Goal: Transaction & Acquisition: Register for event/course

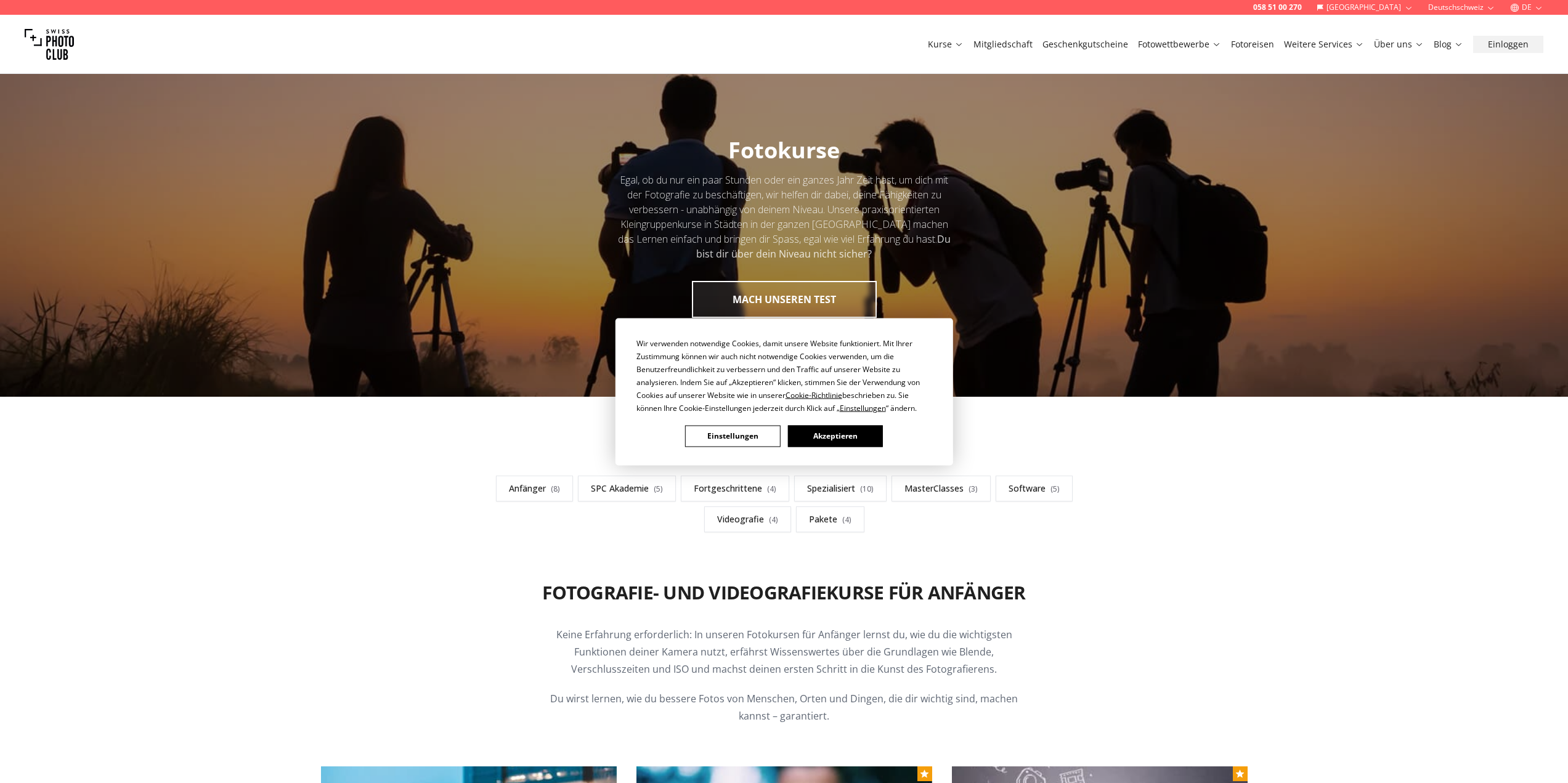
click at [836, 432] on button "Akzeptieren" at bounding box center [835, 436] width 95 height 21
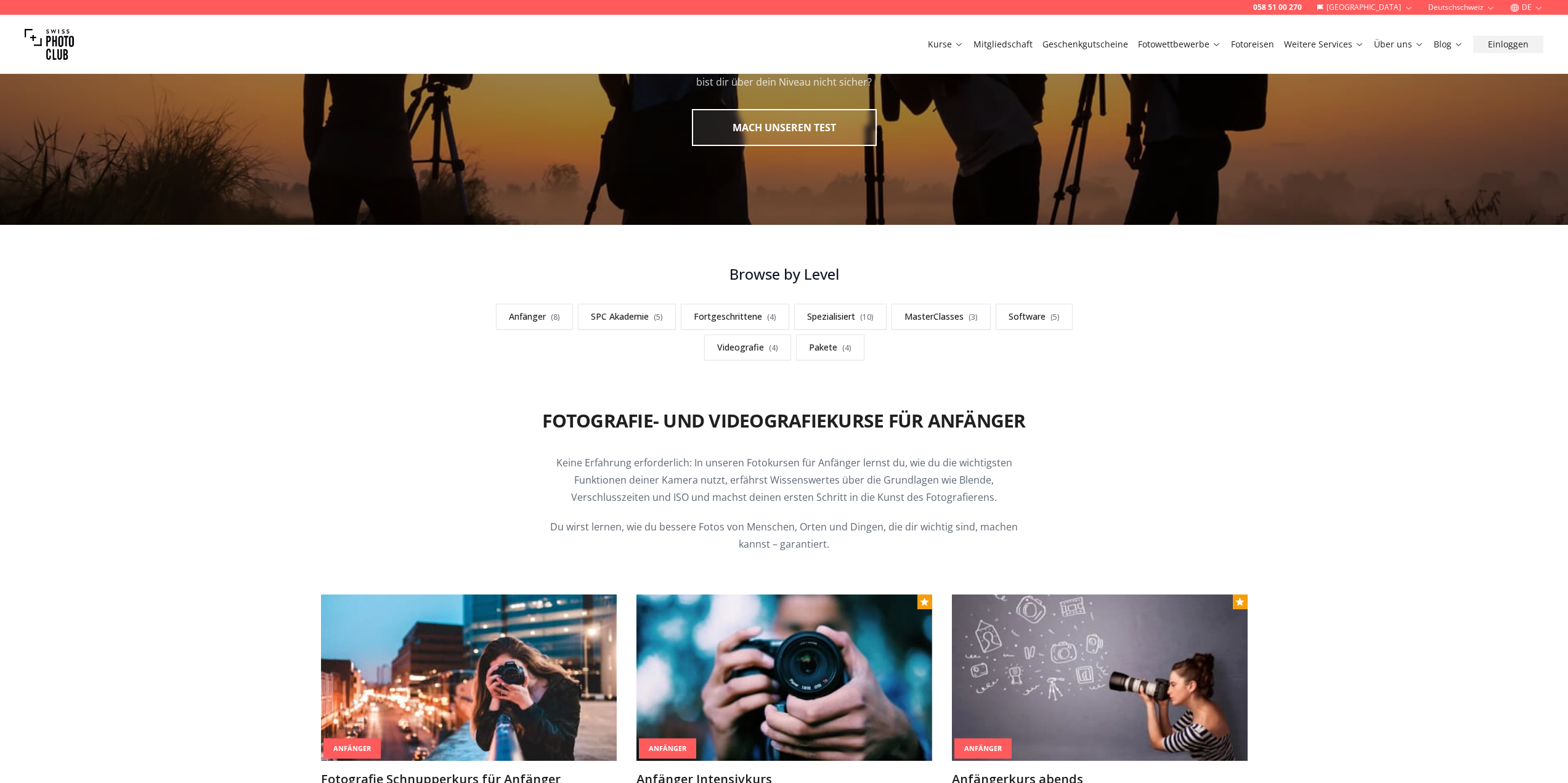
scroll to position [185, 0]
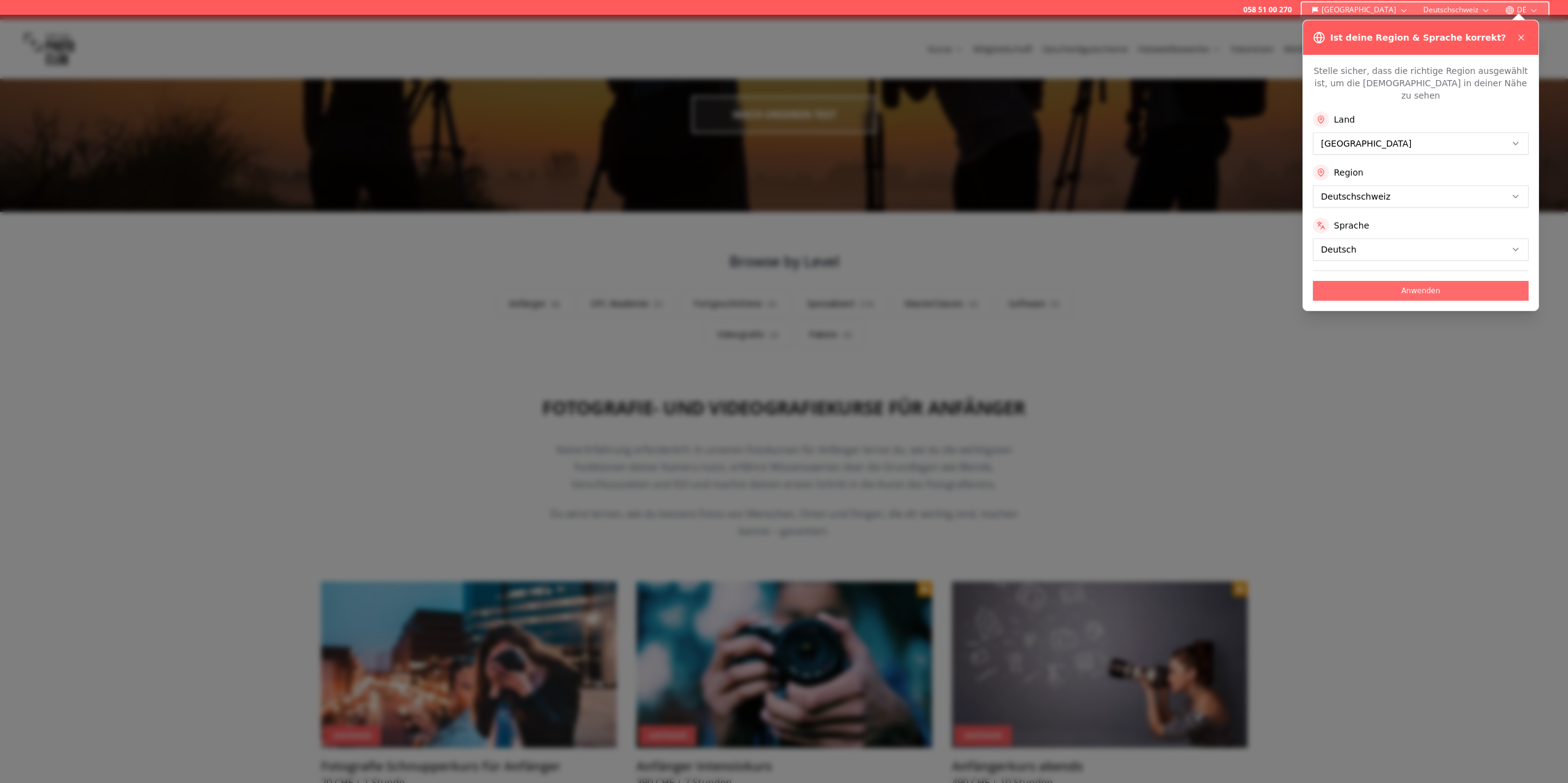
click at [1423, 281] on button "Anwenden" at bounding box center [1421, 290] width 215 height 19
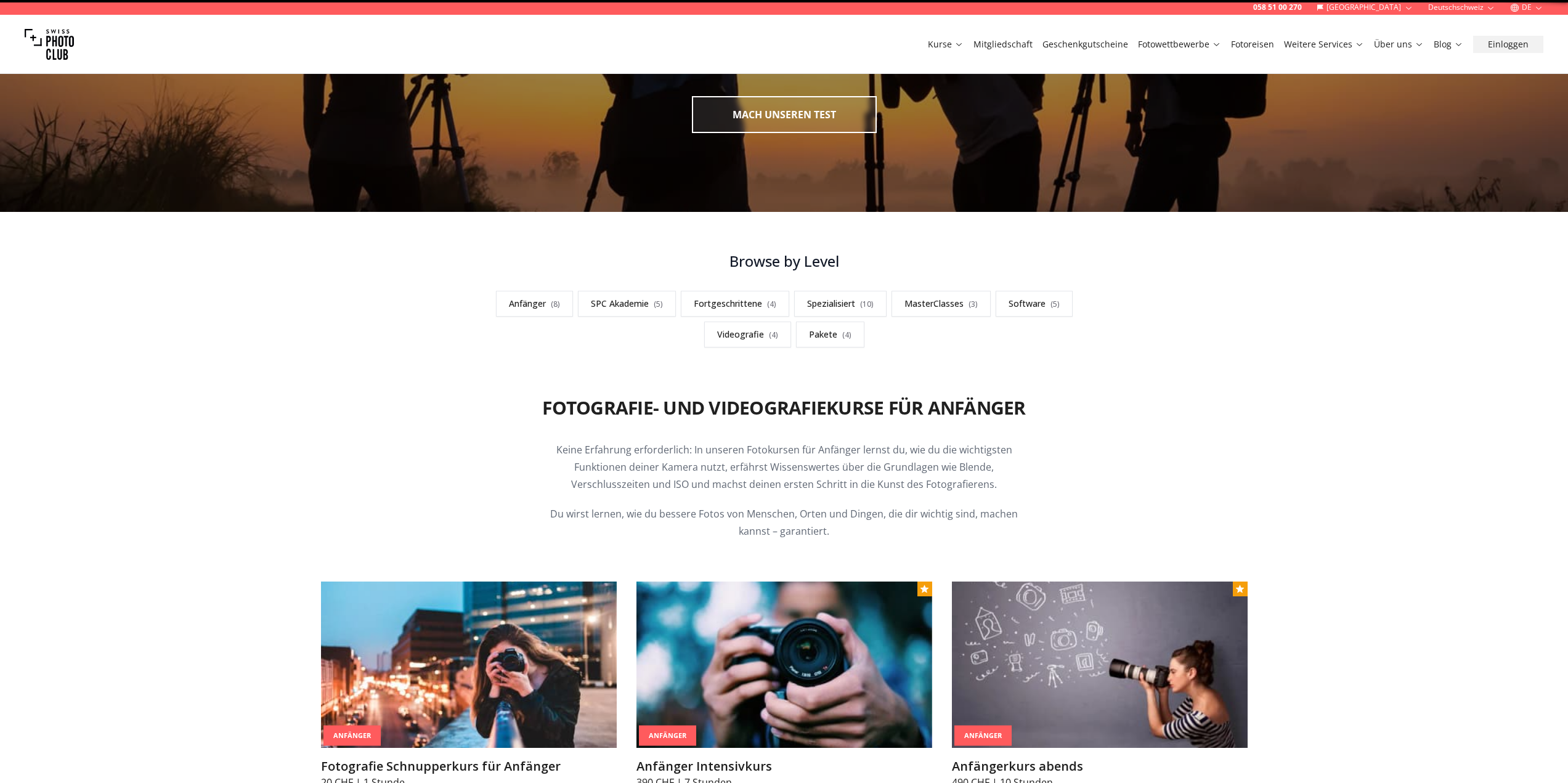
scroll to position [0, 0]
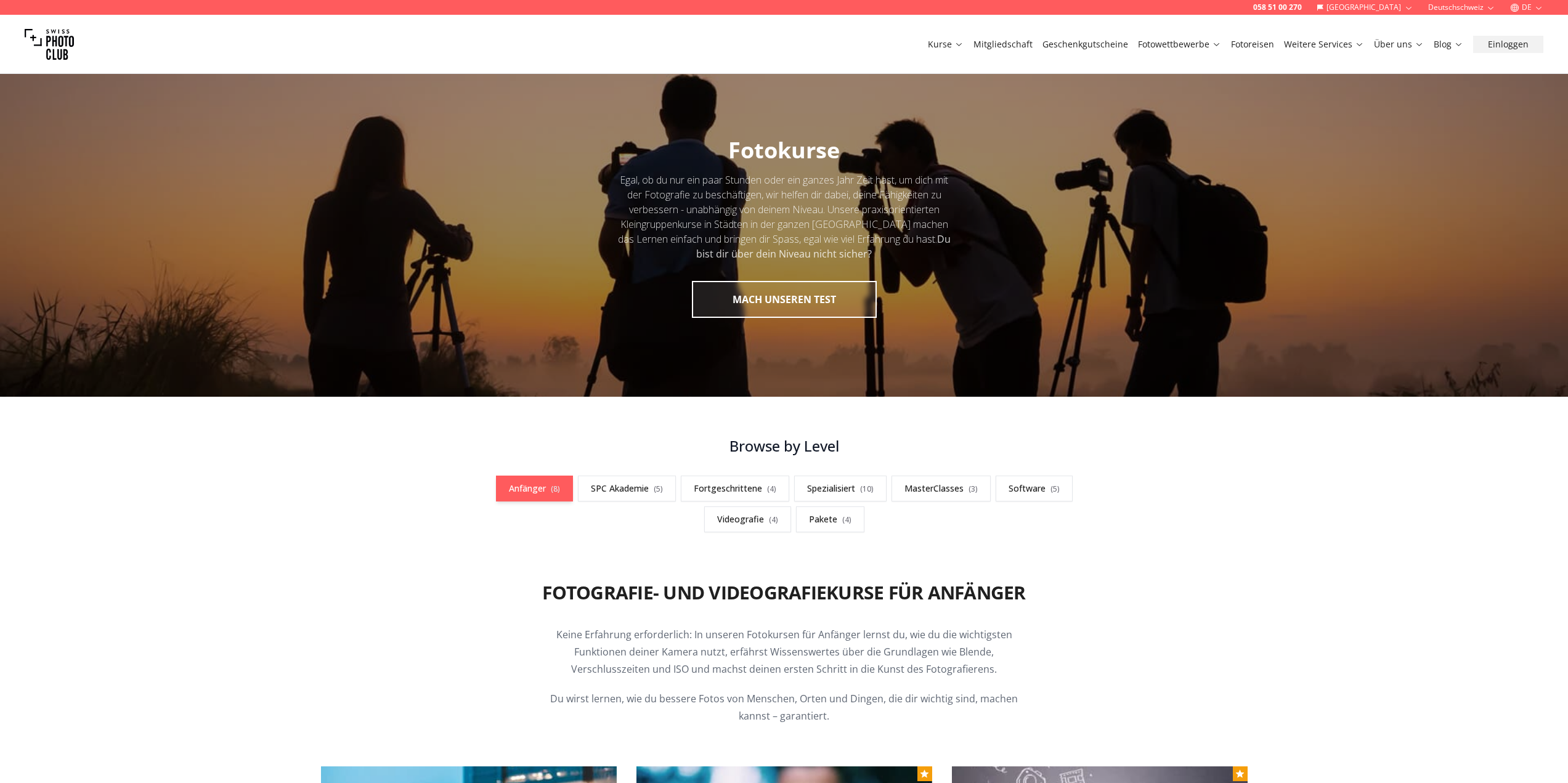
click at [545, 494] on link "Anfänger ( 8 )" at bounding box center [534, 489] width 77 height 26
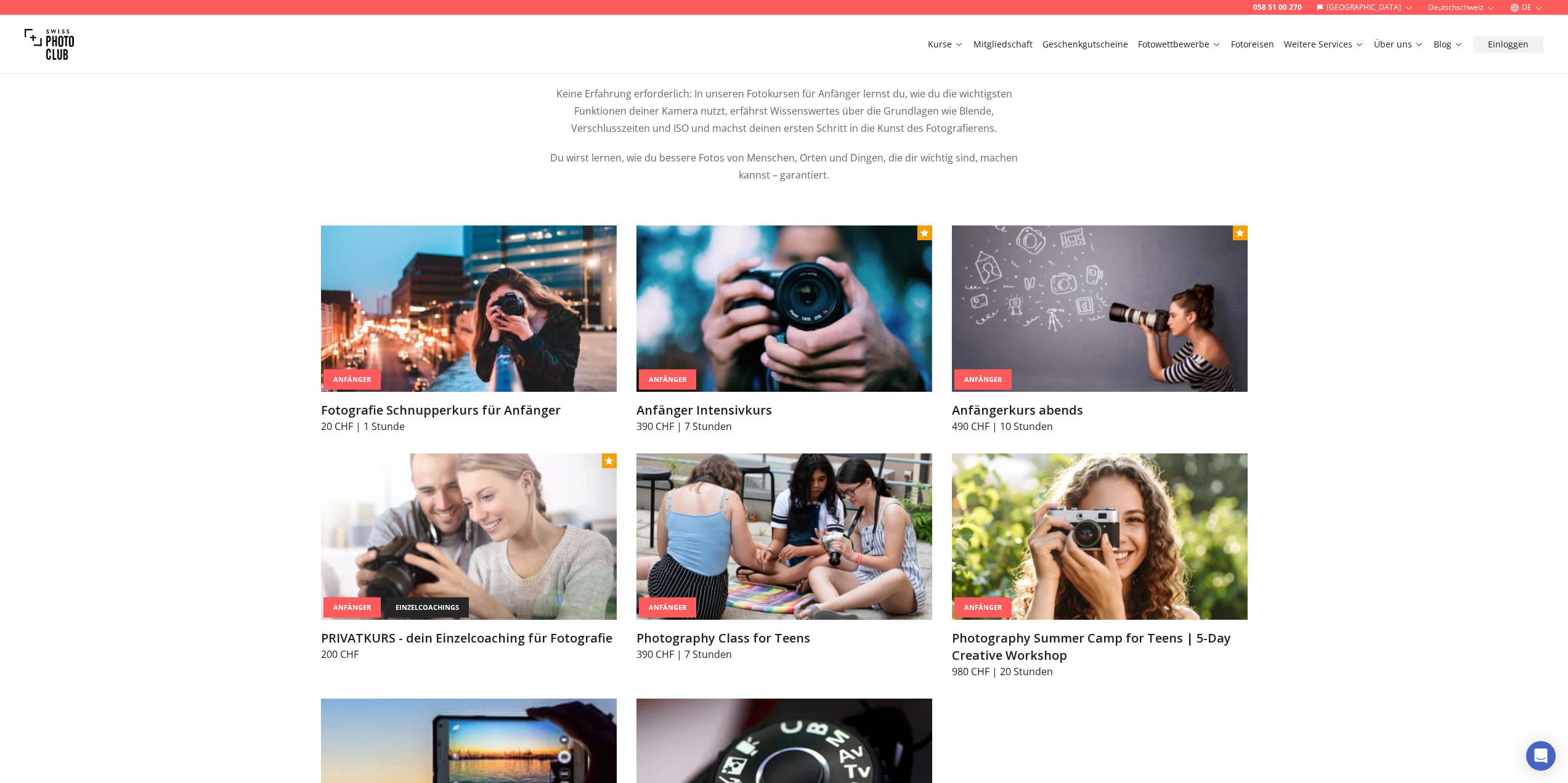
scroll to position [493, 0]
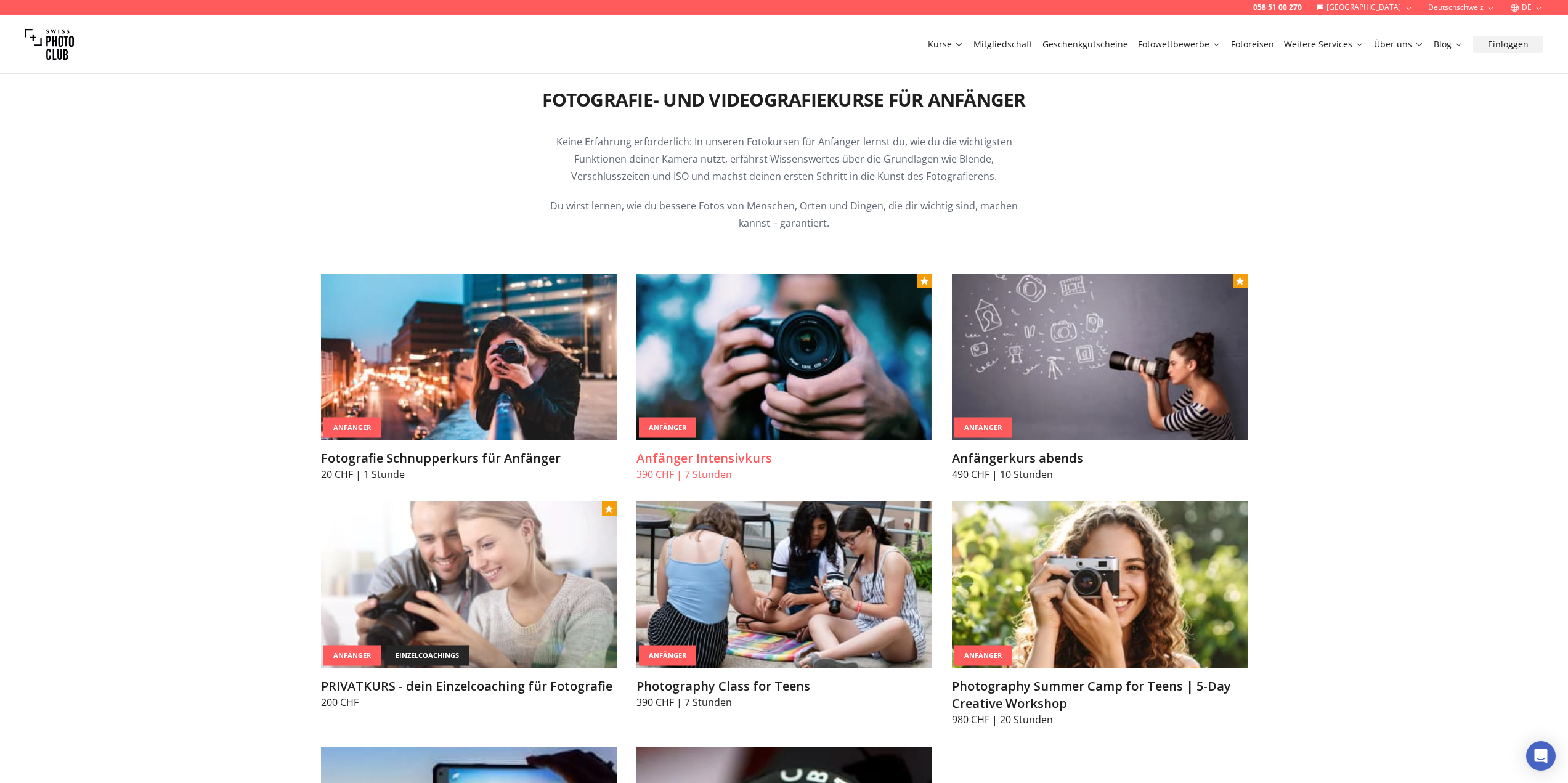
click at [692, 381] on img at bounding box center [784, 357] width 296 height 167
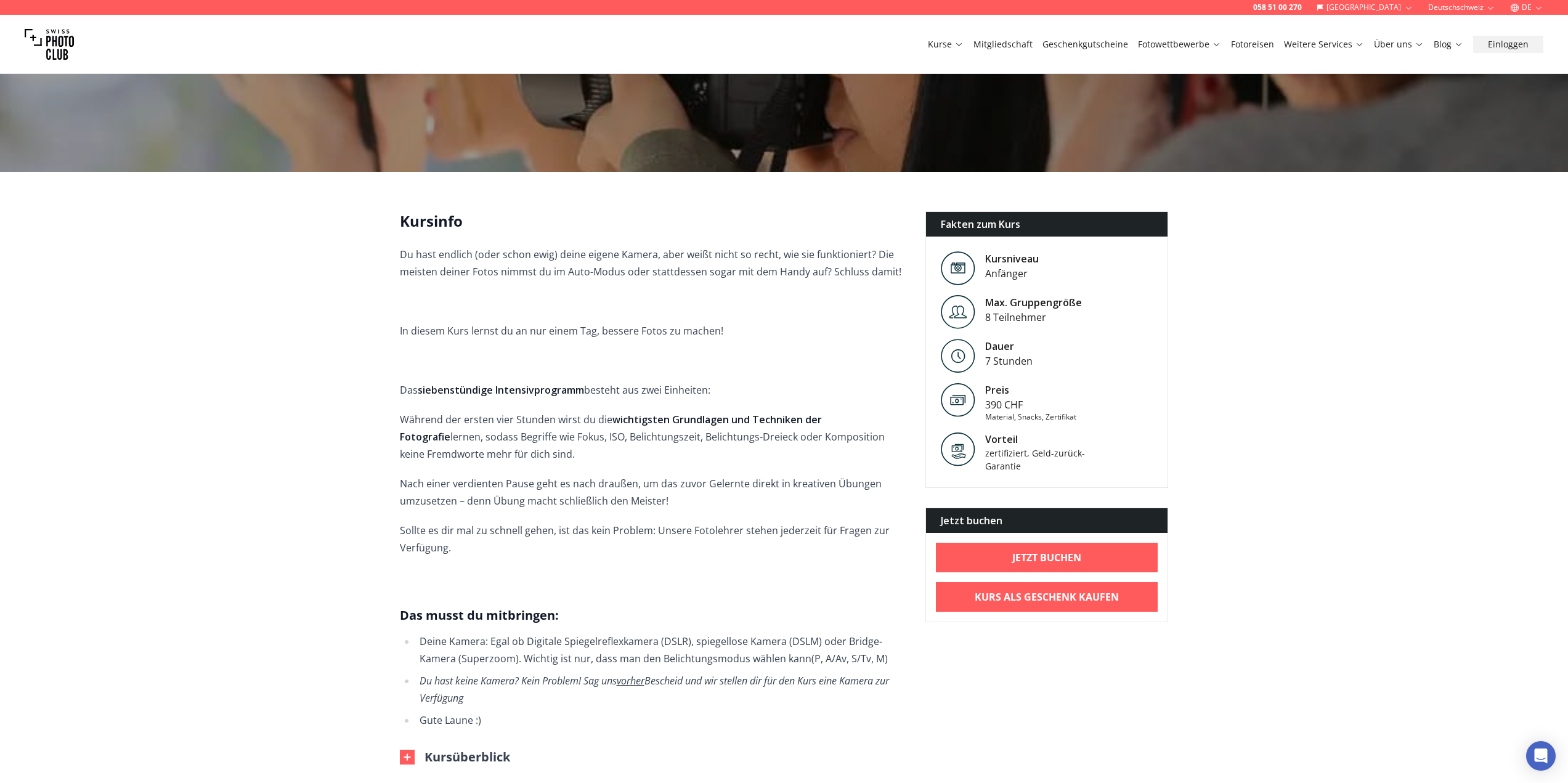
scroll to position [246, 0]
